Goal: Task Accomplishment & Management: Manage account settings

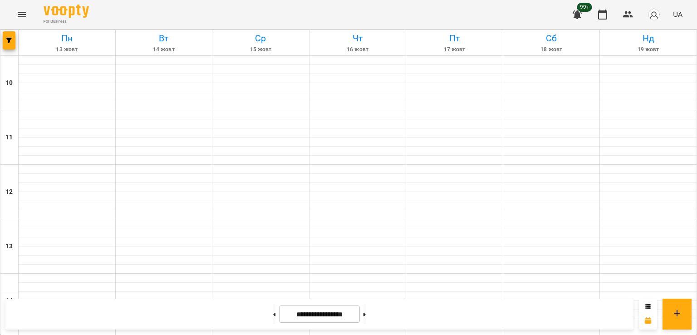
click at [18, 17] on icon "Menu" at bounding box center [21, 14] width 11 height 11
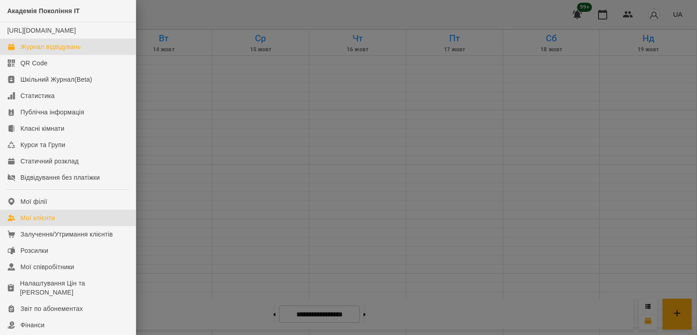
click at [76, 225] on link "Мої клієнти" at bounding box center [68, 218] width 136 height 16
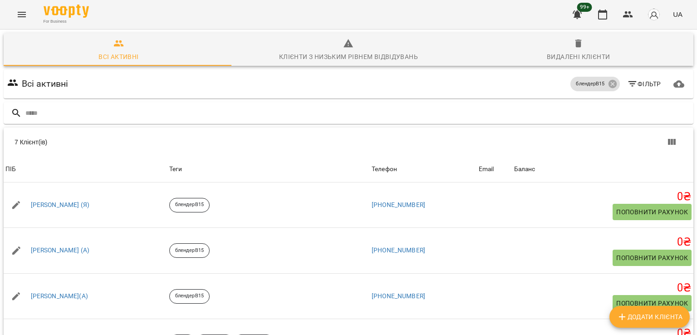
click at [639, 319] on span "Додати клієнта" at bounding box center [650, 316] width 66 height 11
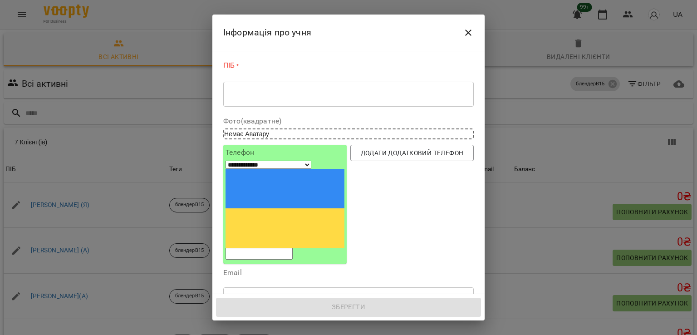
click at [276, 248] on input "tel" at bounding box center [259, 254] width 67 height 12
paste input "**********"
select select "**"
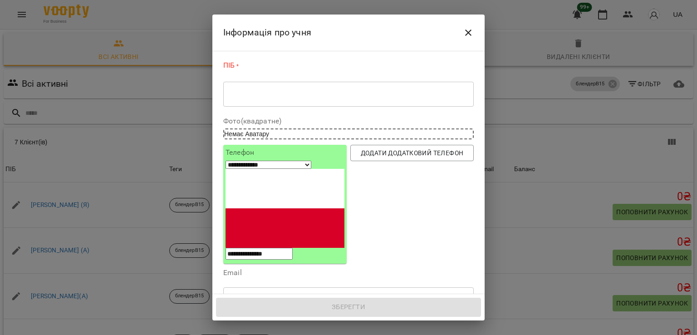
type input "**********"
click at [287, 92] on textarea at bounding box center [349, 94] width 238 height 9
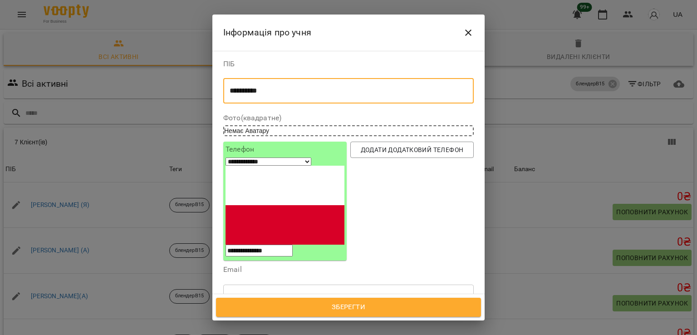
type textarea "**********"
click at [340, 304] on span "Зберегти" at bounding box center [348, 307] width 245 height 12
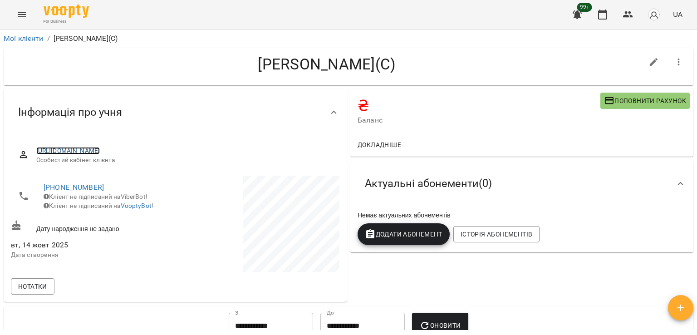
click at [100, 152] on link "https://www.voopty.com.ua/client/659ba394eeecdd17d1e377c8/68ee2f01002f103bdebce…" at bounding box center [68, 150] width 64 height 7
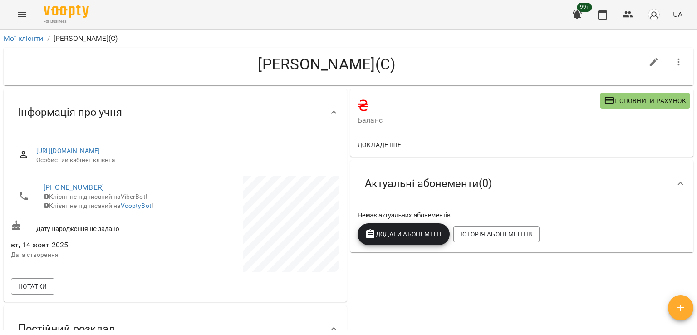
click at [16, 5] on button "Menu" at bounding box center [22, 15] width 22 height 22
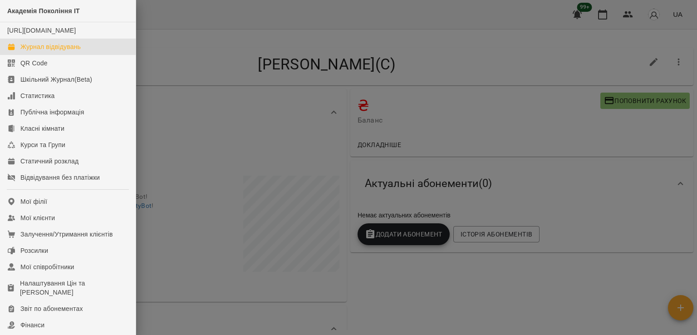
click at [78, 51] on div "Журнал відвідувань" at bounding box center [50, 46] width 60 height 9
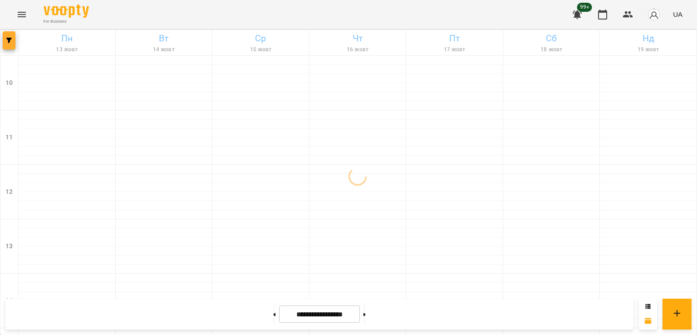
click at [12, 40] on span "button" at bounding box center [9, 40] width 13 height 5
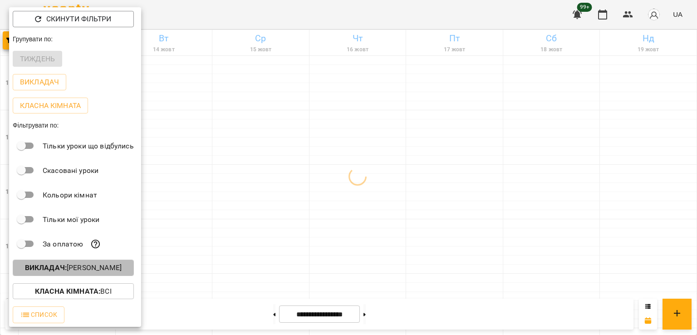
click at [111, 268] on p "Викладач : Владислав Границький" at bounding box center [73, 267] width 97 height 11
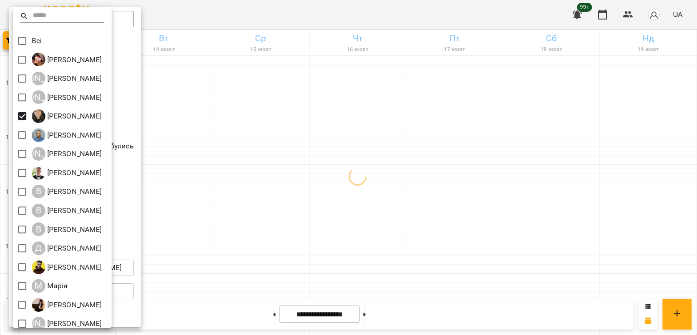
click at [399, 205] on div at bounding box center [348, 167] width 697 height 335
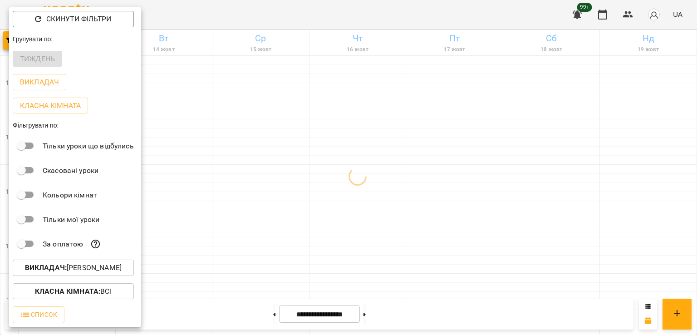
click at [321, 201] on div at bounding box center [348, 167] width 697 height 335
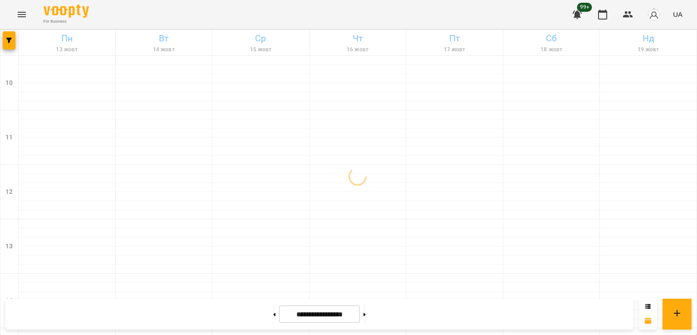
scroll to position [470, 0]
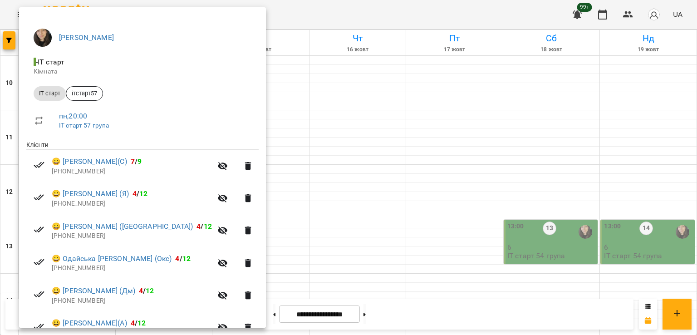
scroll to position [207, 0]
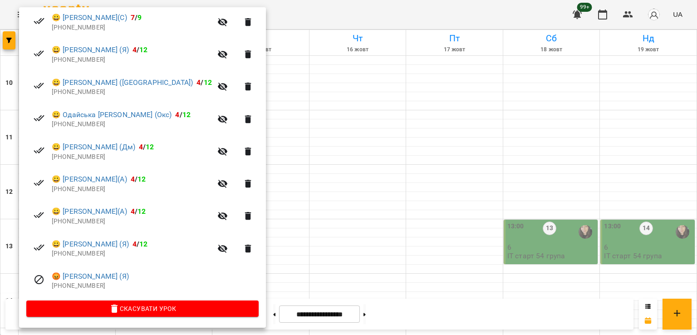
click at [278, 146] on div at bounding box center [348, 167] width 697 height 335
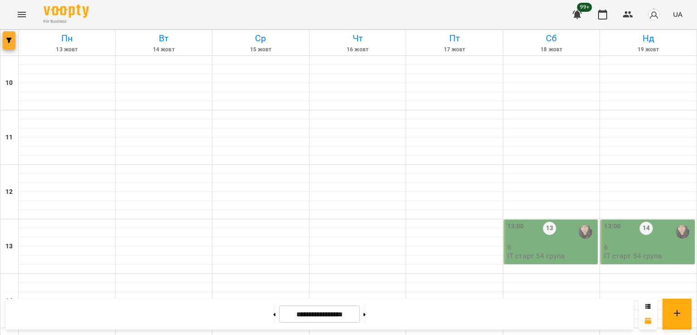
click at [11, 40] on icon "button" at bounding box center [8, 40] width 5 height 5
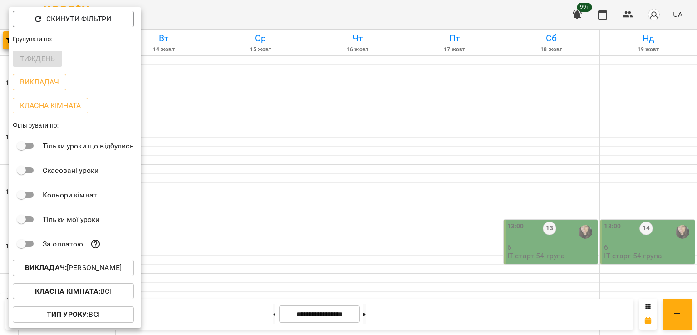
click at [101, 273] on p "Викладач : Анастасія Герус" at bounding box center [73, 267] width 97 height 11
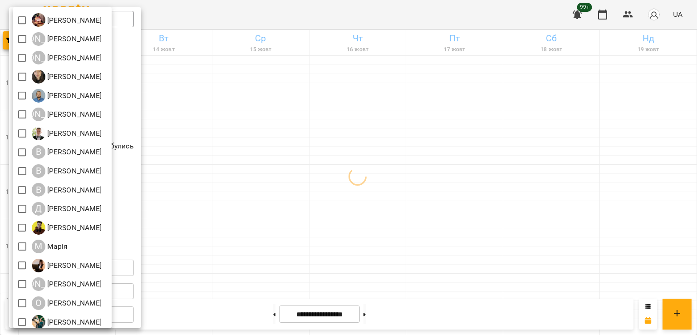
scroll to position [102, 0]
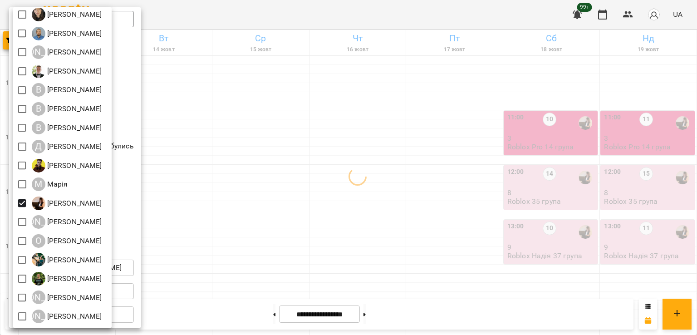
click at [357, 191] on div at bounding box center [348, 167] width 697 height 335
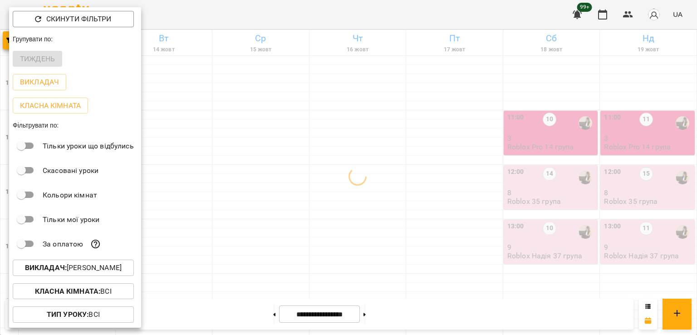
click at [413, 177] on div at bounding box center [348, 167] width 697 height 335
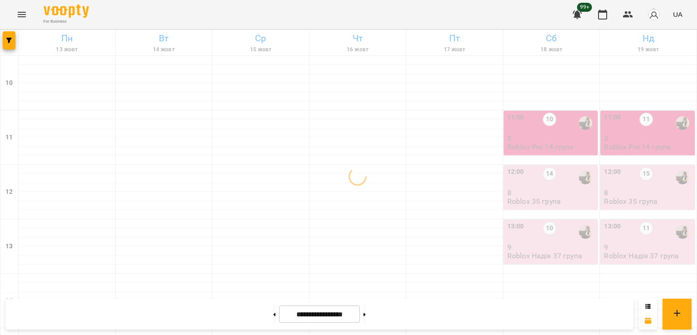
scroll to position [470, 0]
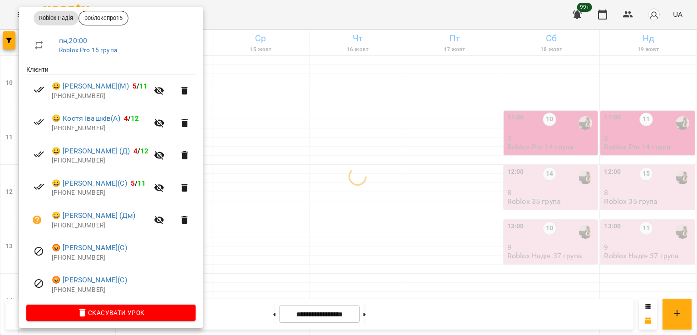
scroll to position [142, 0]
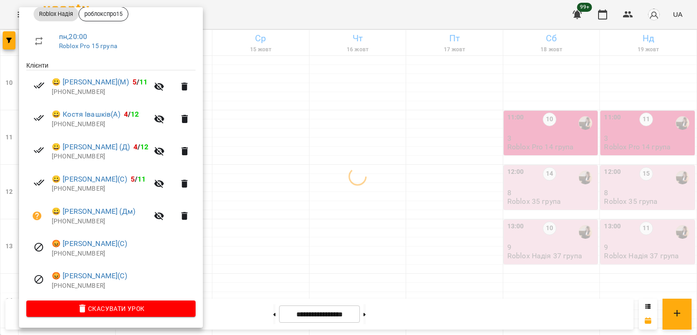
click at [323, 162] on div at bounding box center [348, 167] width 697 height 335
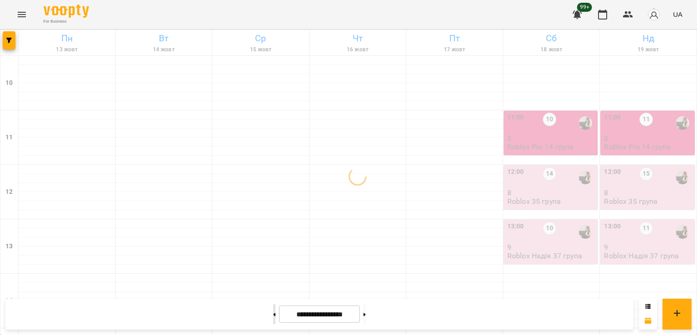
click at [273, 316] on button at bounding box center [274, 314] width 2 height 20
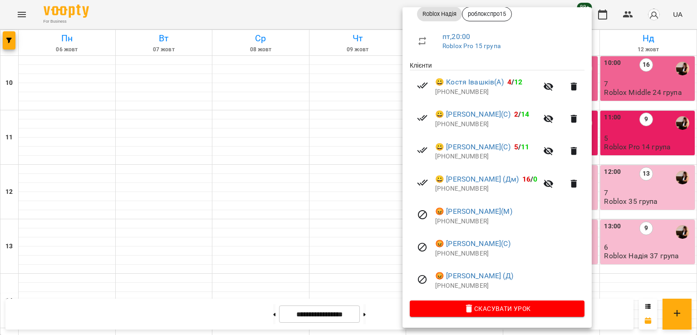
click at [255, 154] on div at bounding box center [348, 167] width 697 height 335
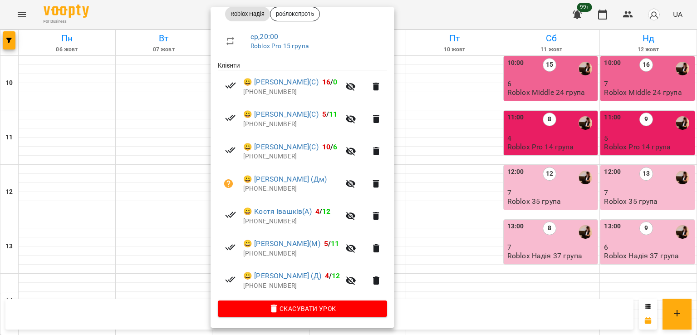
click at [64, 169] on div at bounding box center [348, 167] width 697 height 335
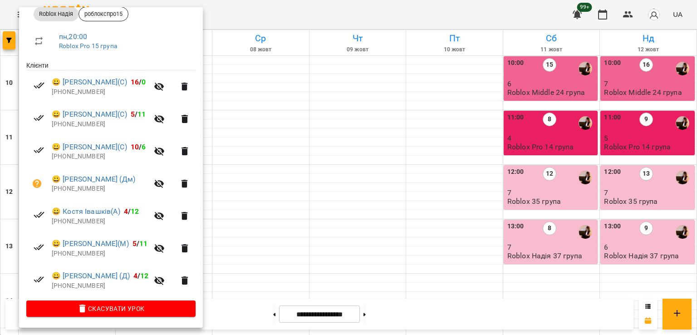
click at [308, 167] on div at bounding box center [348, 167] width 697 height 335
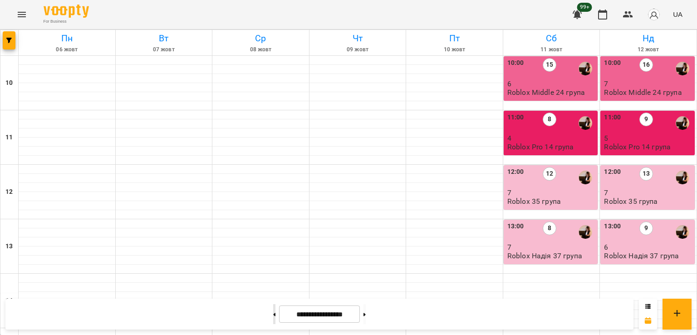
click at [273, 313] on icon at bounding box center [274, 315] width 2 height 4
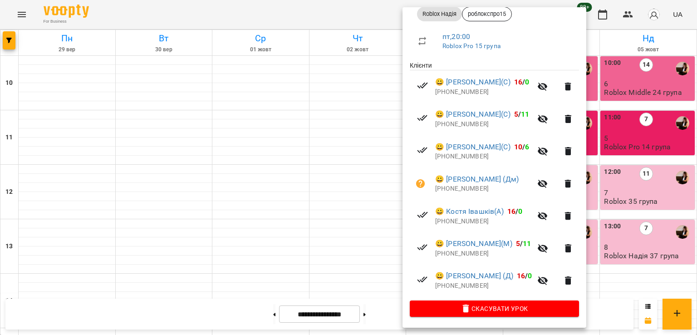
click at [347, 190] on div at bounding box center [348, 167] width 697 height 335
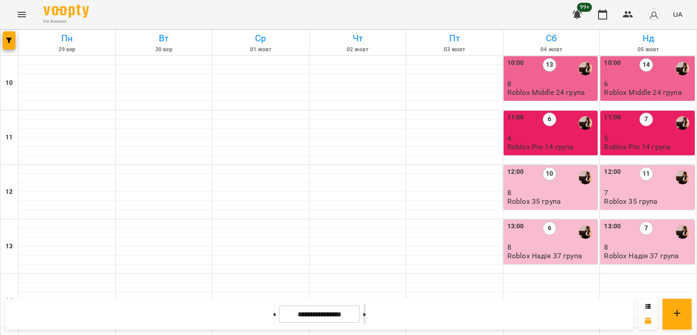
click at [366, 320] on button at bounding box center [364, 314] width 2 height 20
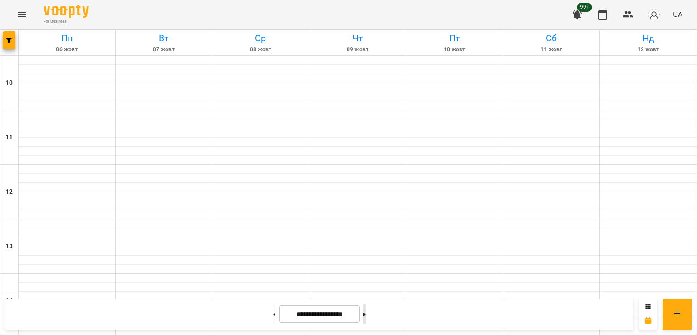
click at [366, 320] on button at bounding box center [364, 314] width 2 height 20
type input "**********"
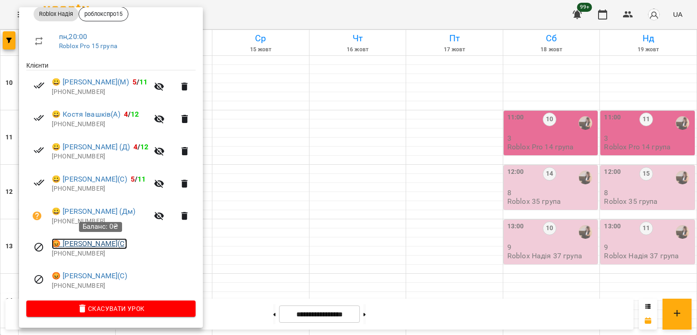
click at [110, 244] on link "😡 Назар Станішевський(С)" at bounding box center [89, 243] width 75 height 11
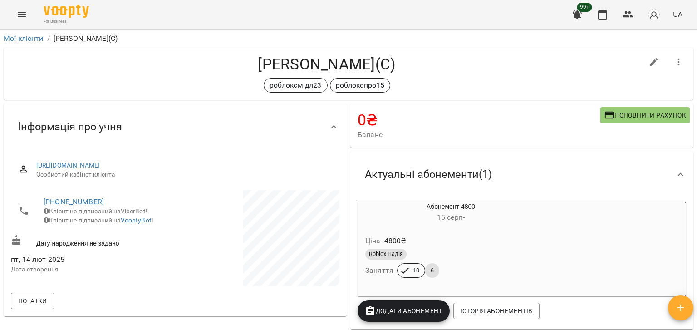
click at [648, 60] on icon "button" at bounding box center [653, 62] width 11 height 11
select select "**"
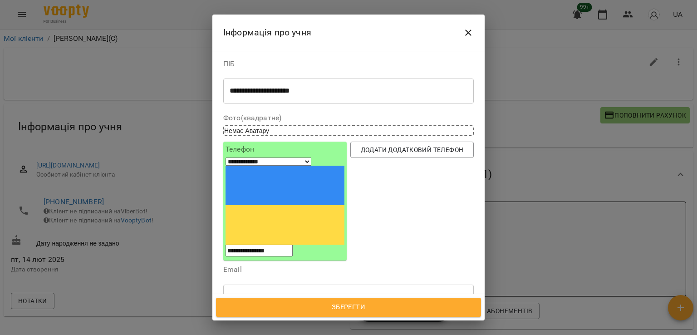
drag, startPoint x: 339, startPoint y: 262, endPoint x: 343, endPoint y: 269, distance: 7.9
click at [327, 334] on icon at bounding box center [325, 339] width 3 height 3
click at [358, 305] on span "Зберегти" at bounding box center [348, 307] width 245 height 12
